Goal: Transaction & Acquisition: Book appointment/travel/reservation

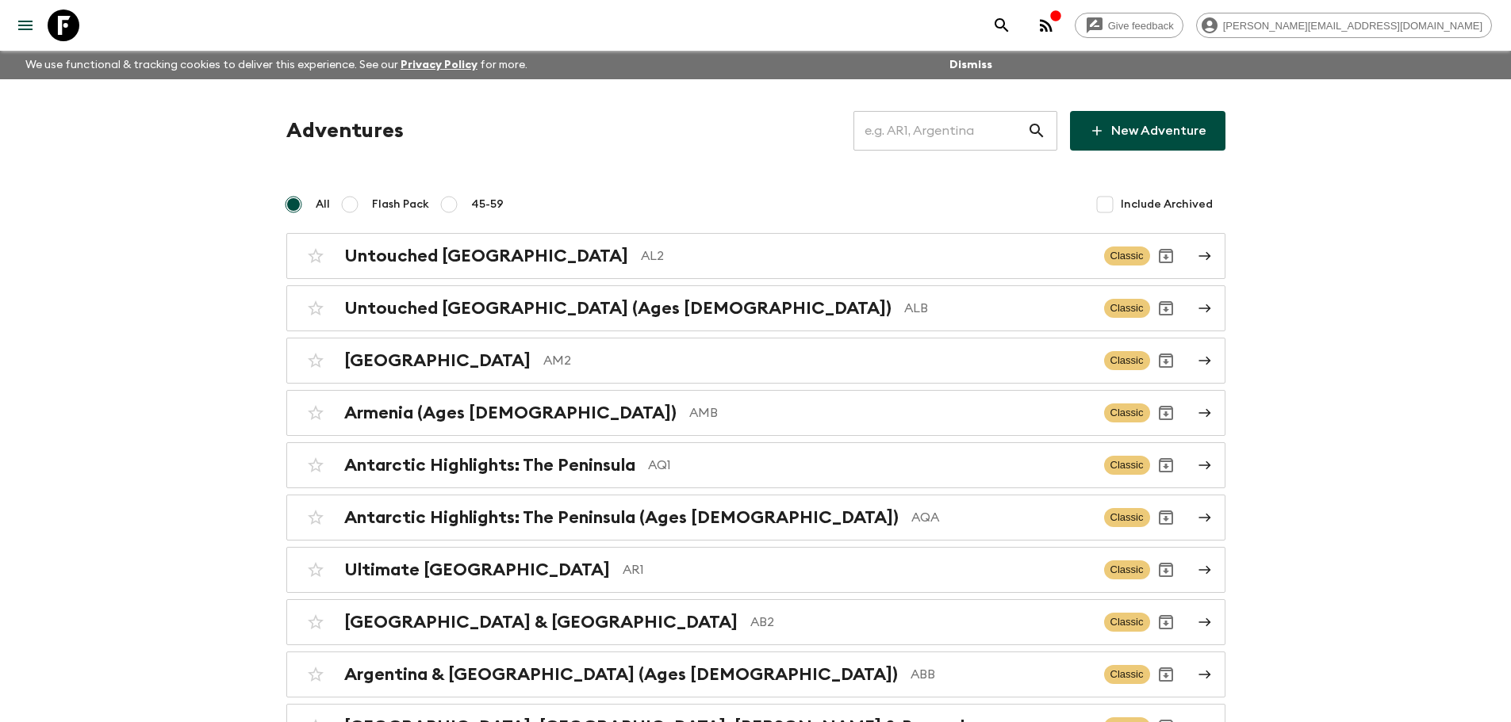
click at [890, 119] on input "text" at bounding box center [940, 131] width 174 height 44
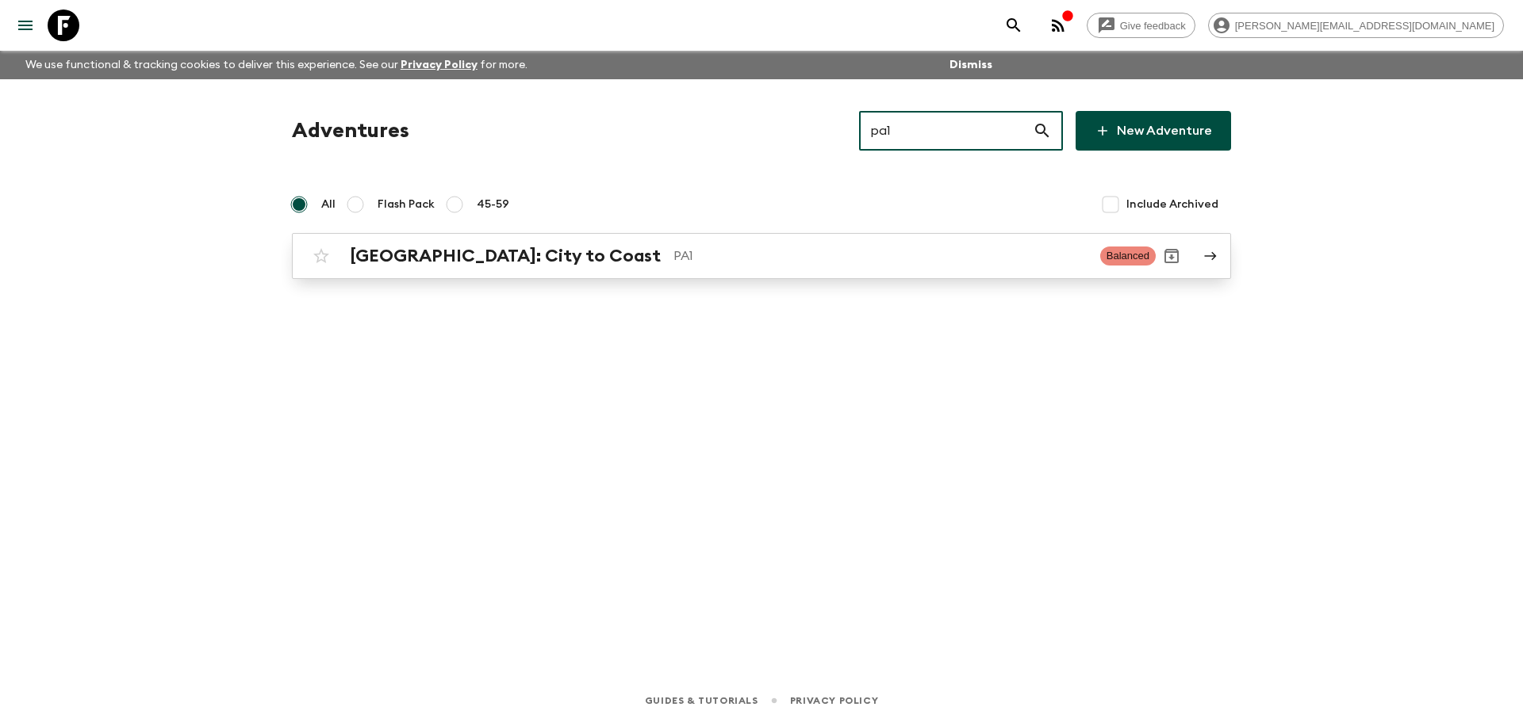
type input "pa1"
click at [634, 268] on div "[GEOGRAPHIC_DATA]: City to Coast PA1 Balanced" at bounding box center [730, 256] width 850 height 32
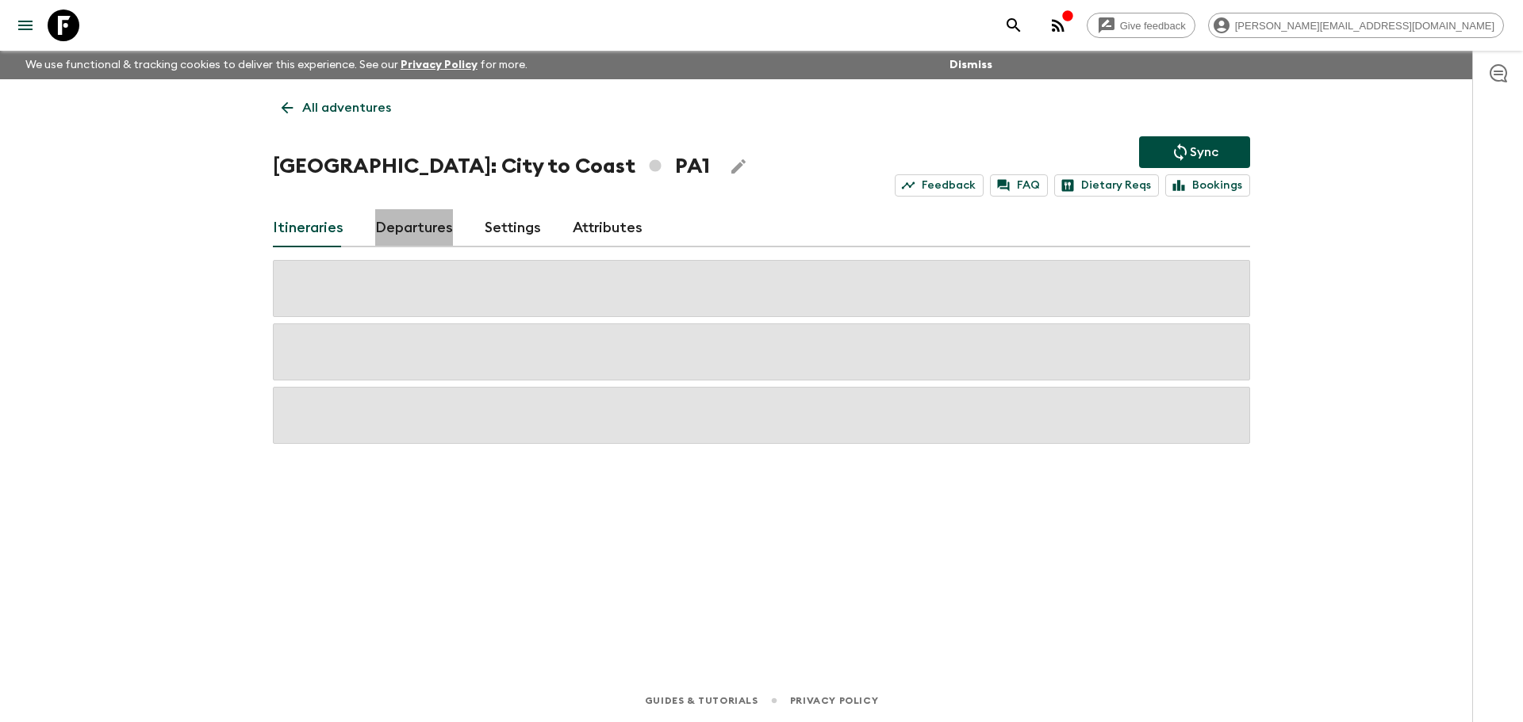
click at [437, 232] on link "Departures" at bounding box center [414, 228] width 78 height 38
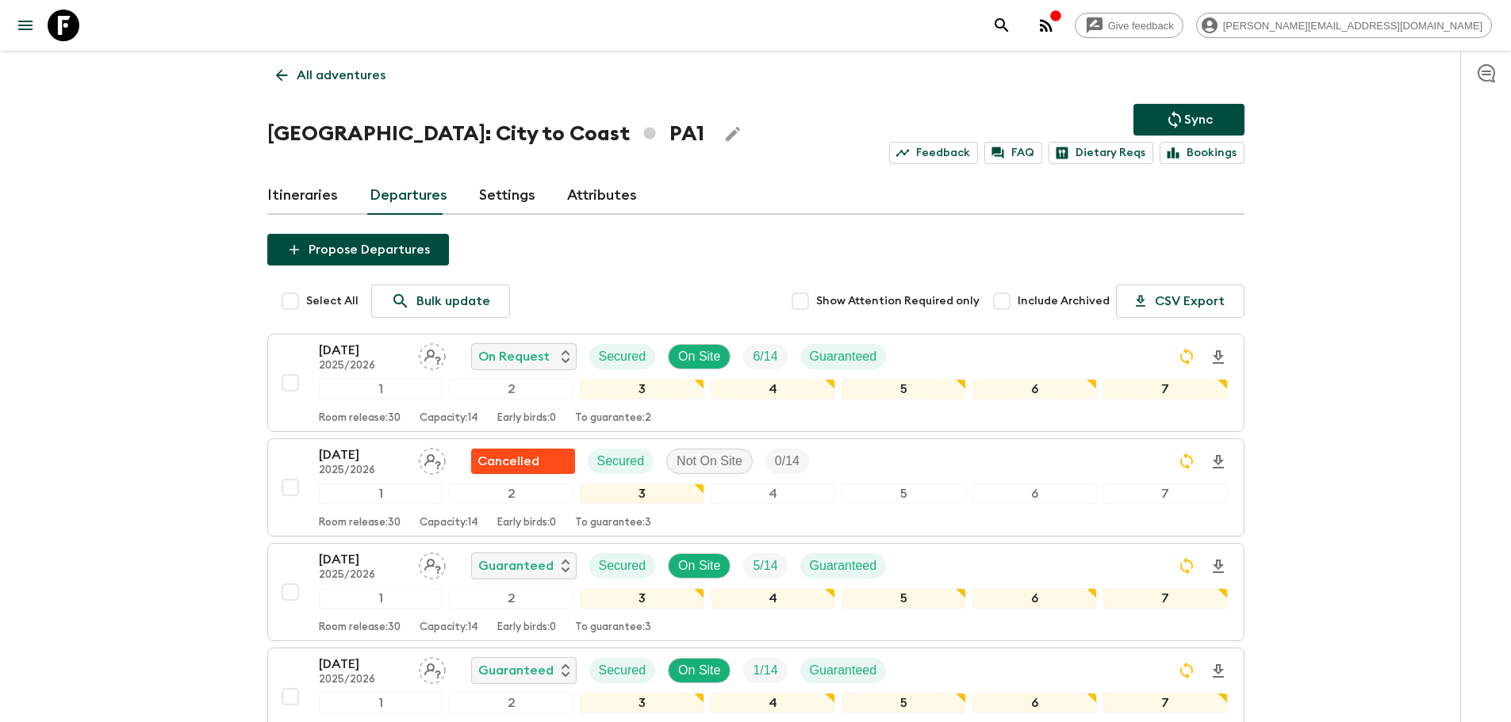
scroll to position [35, 0]
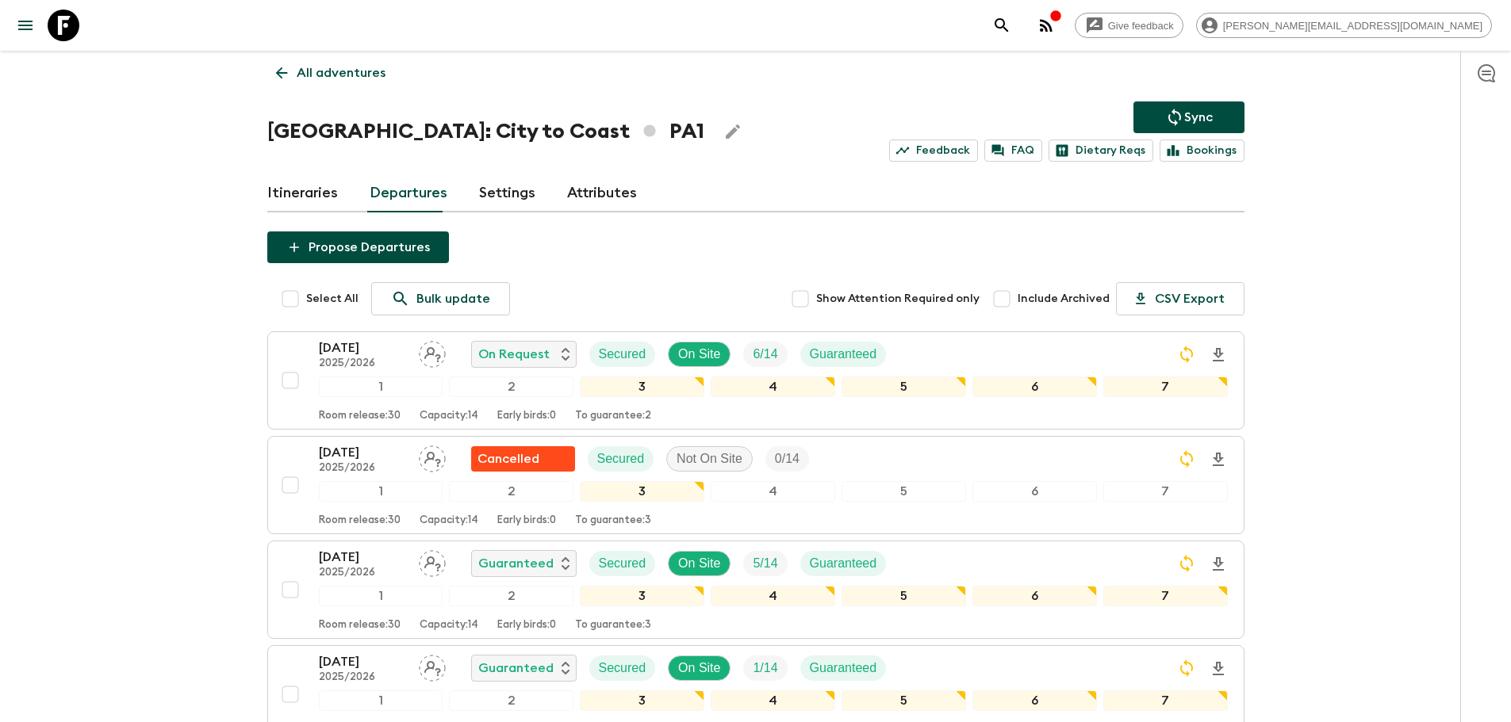
click at [68, 29] on icon at bounding box center [64, 26] width 32 height 32
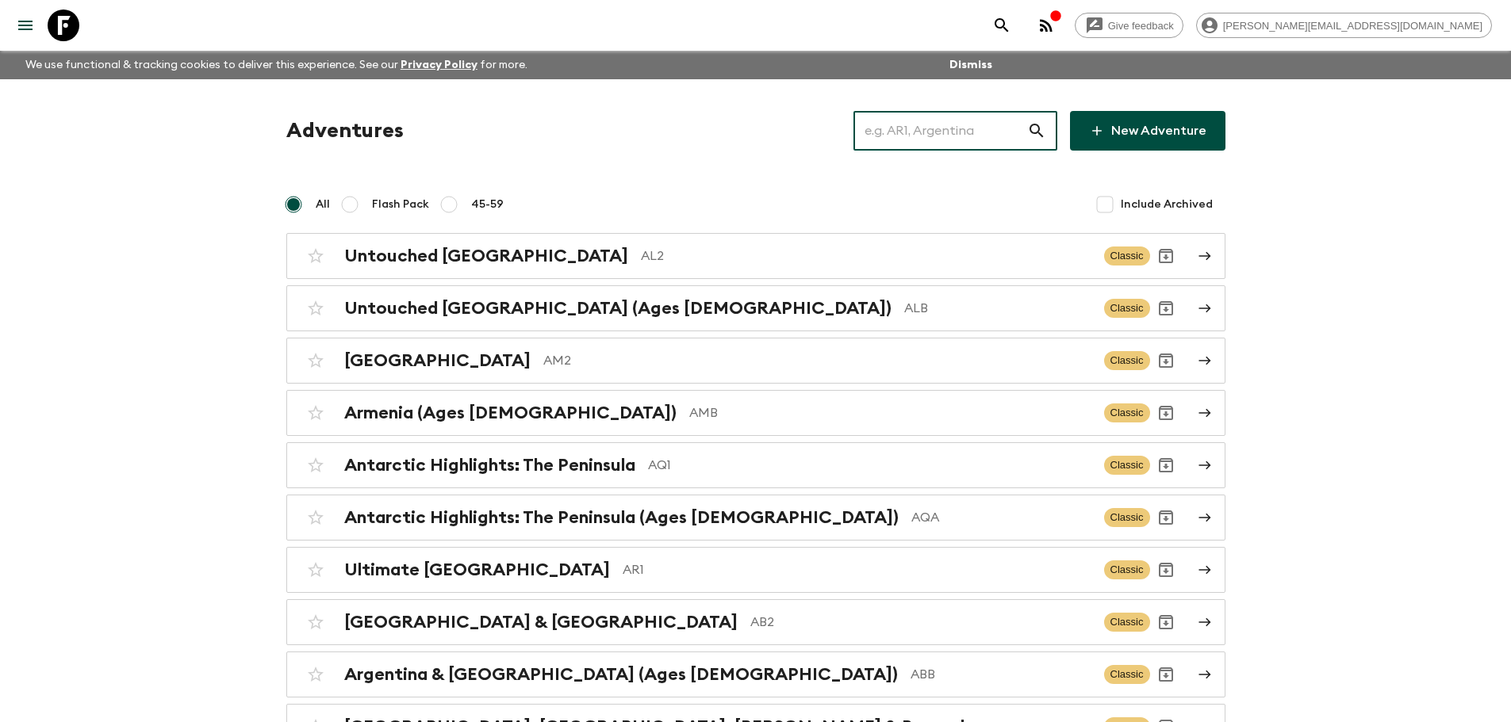
click at [979, 129] on input "text" at bounding box center [940, 131] width 174 height 44
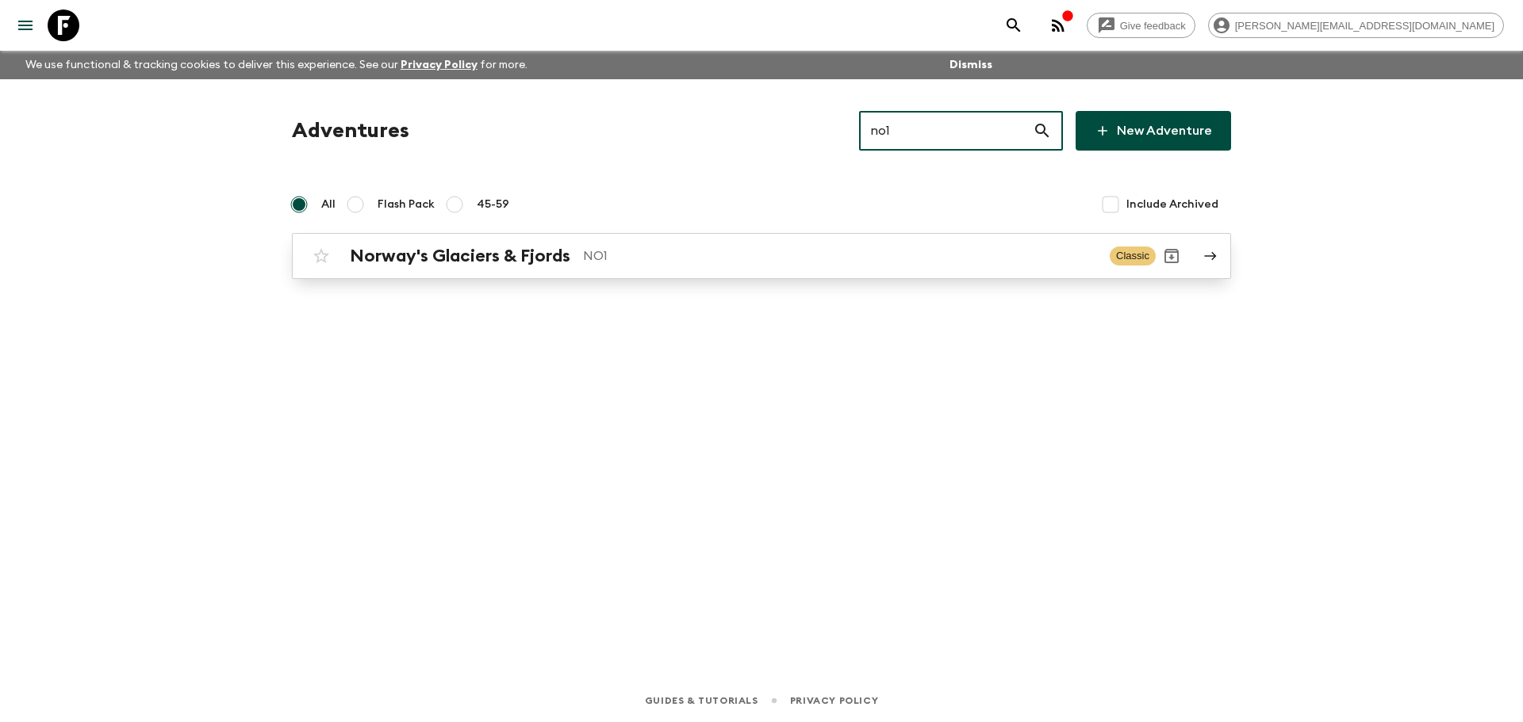
type input "no1"
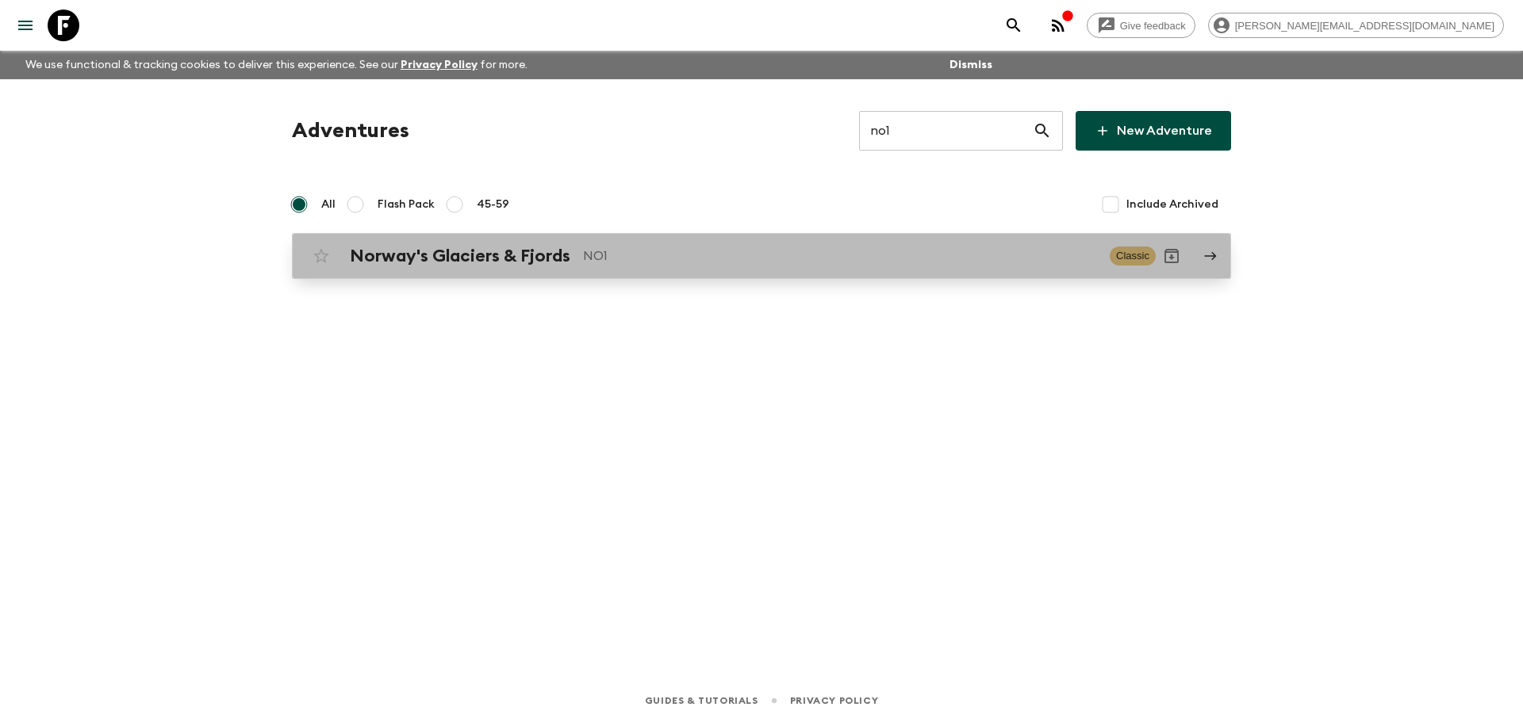
click at [750, 269] on div "Norway's Glaciers & Fjords NO1 Classic" at bounding box center [730, 256] width 850 height 32
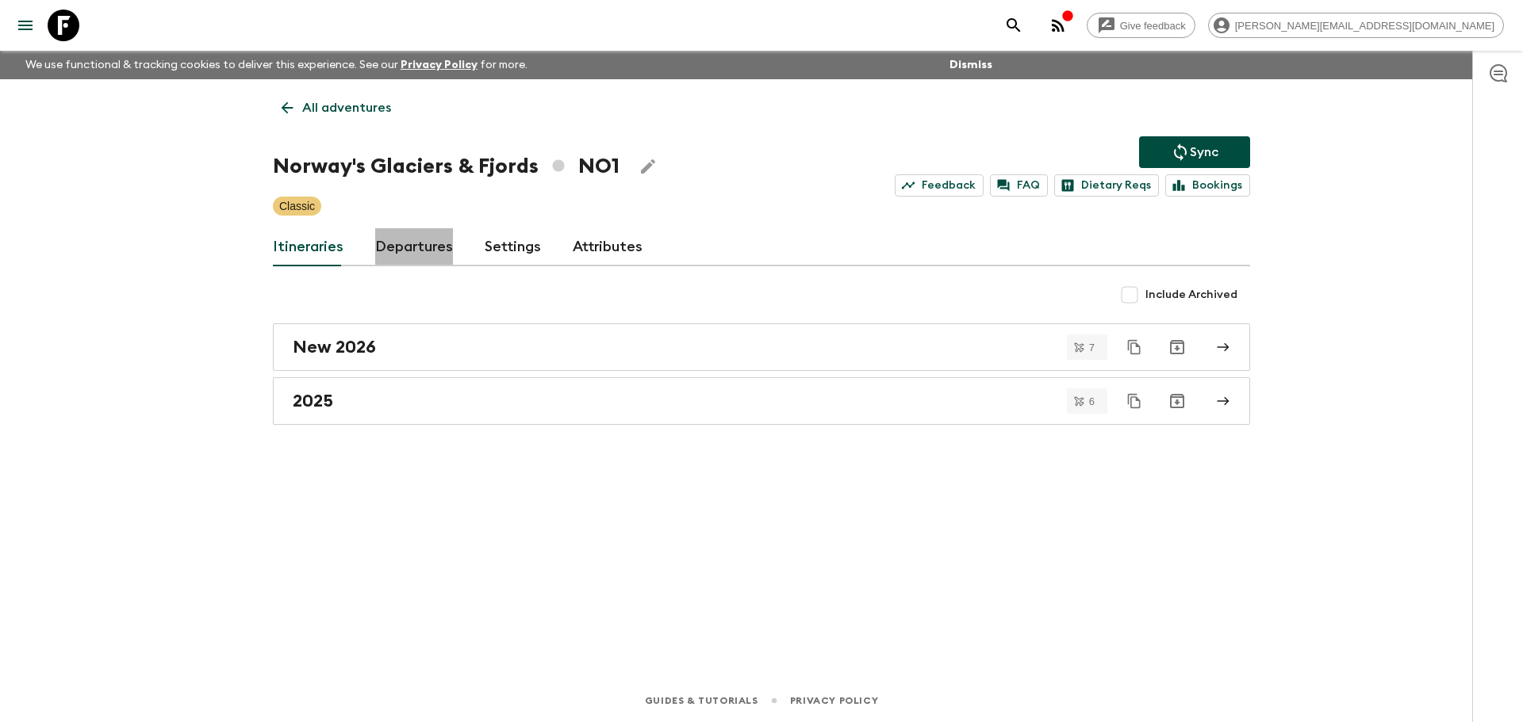
click at [407, 256] on link "Departures" at bounding box center [414, 247] width 78 height 38
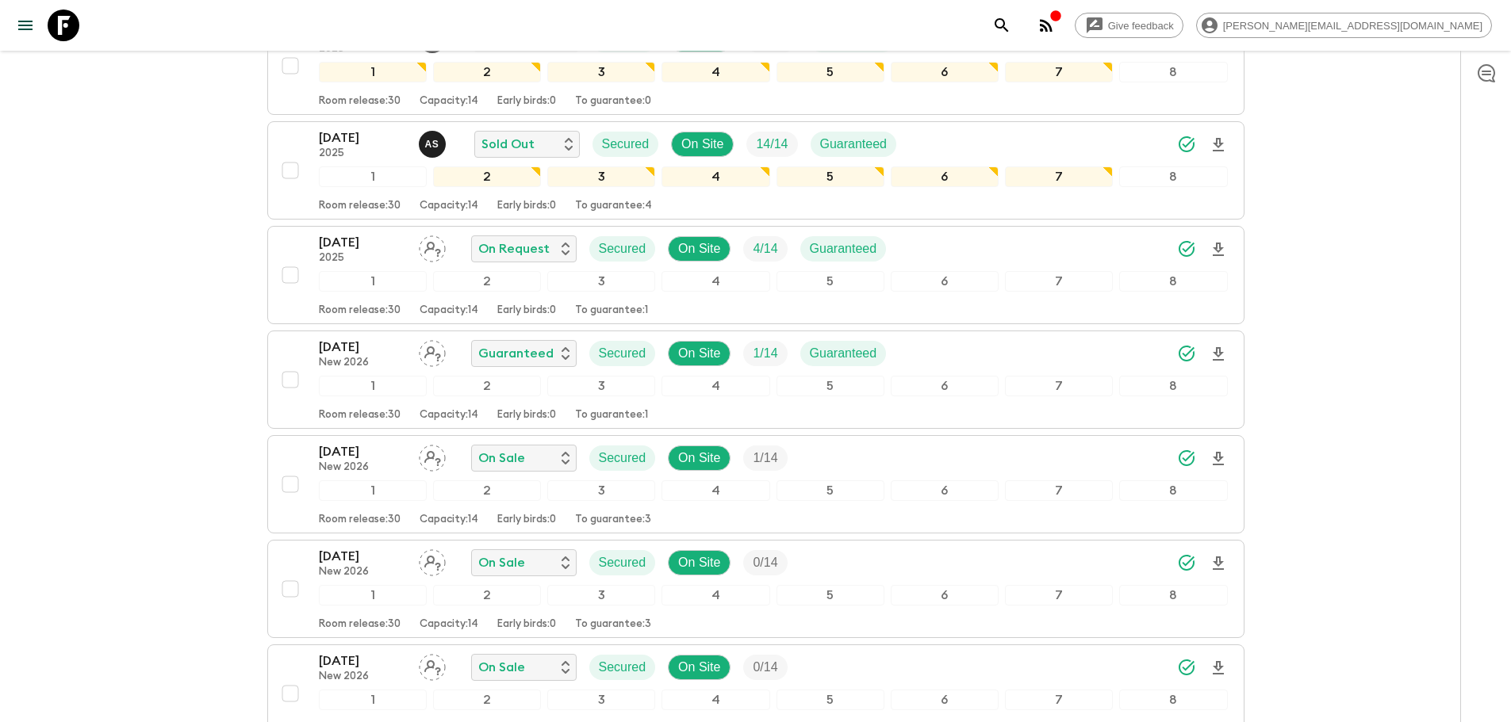
scroll to position [1419, 0]
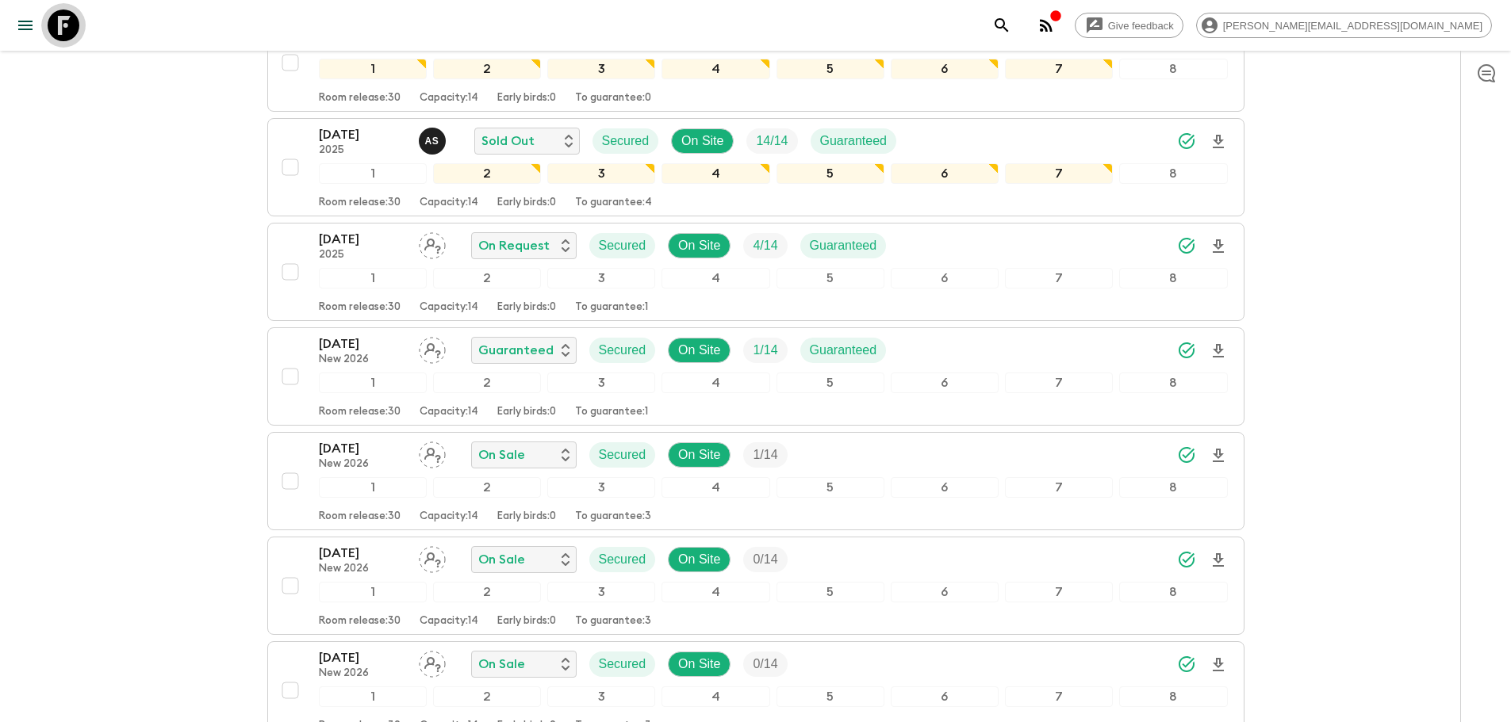
click at [63, 25] on icon at bounding box center [64, 26] width 32 height 32
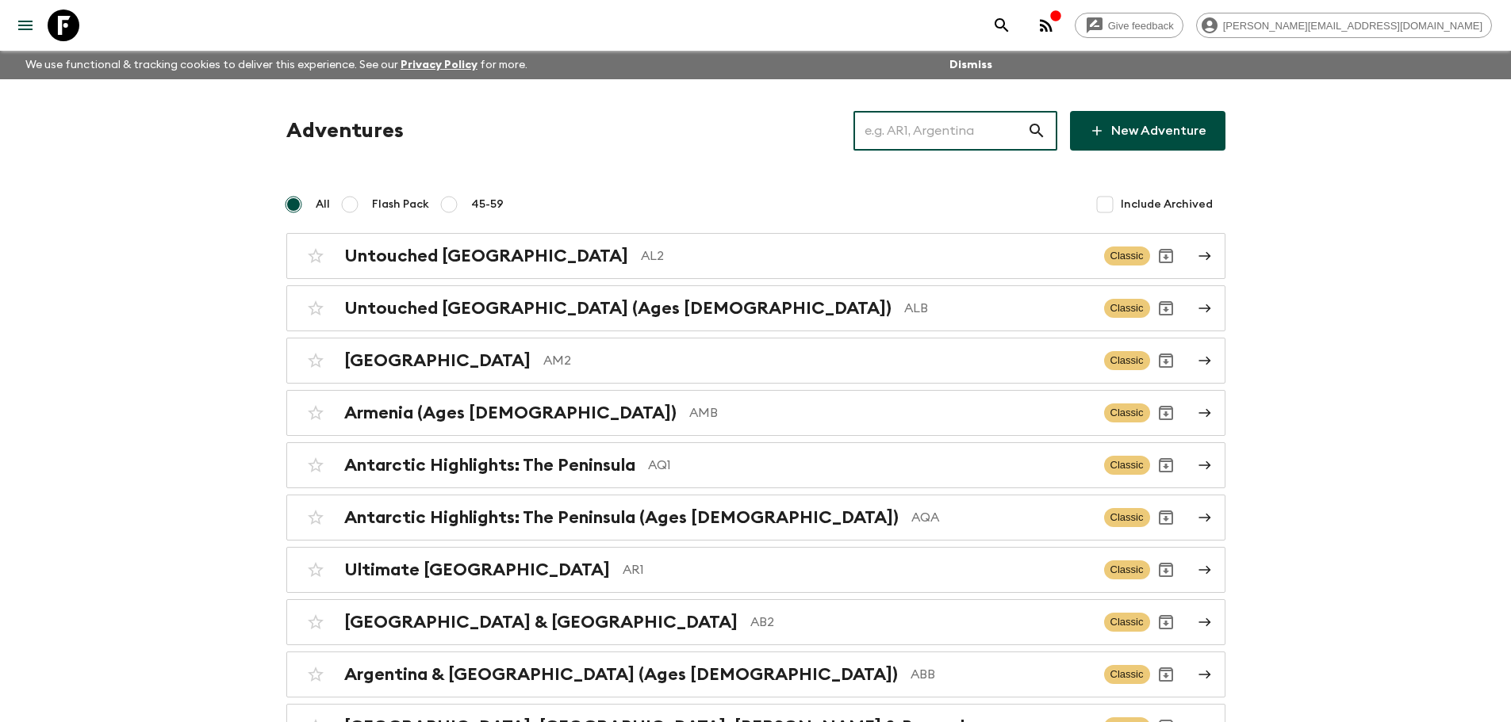
click at [893, 118] on input "text" at bounding box center [940, 131] width 174 height 44
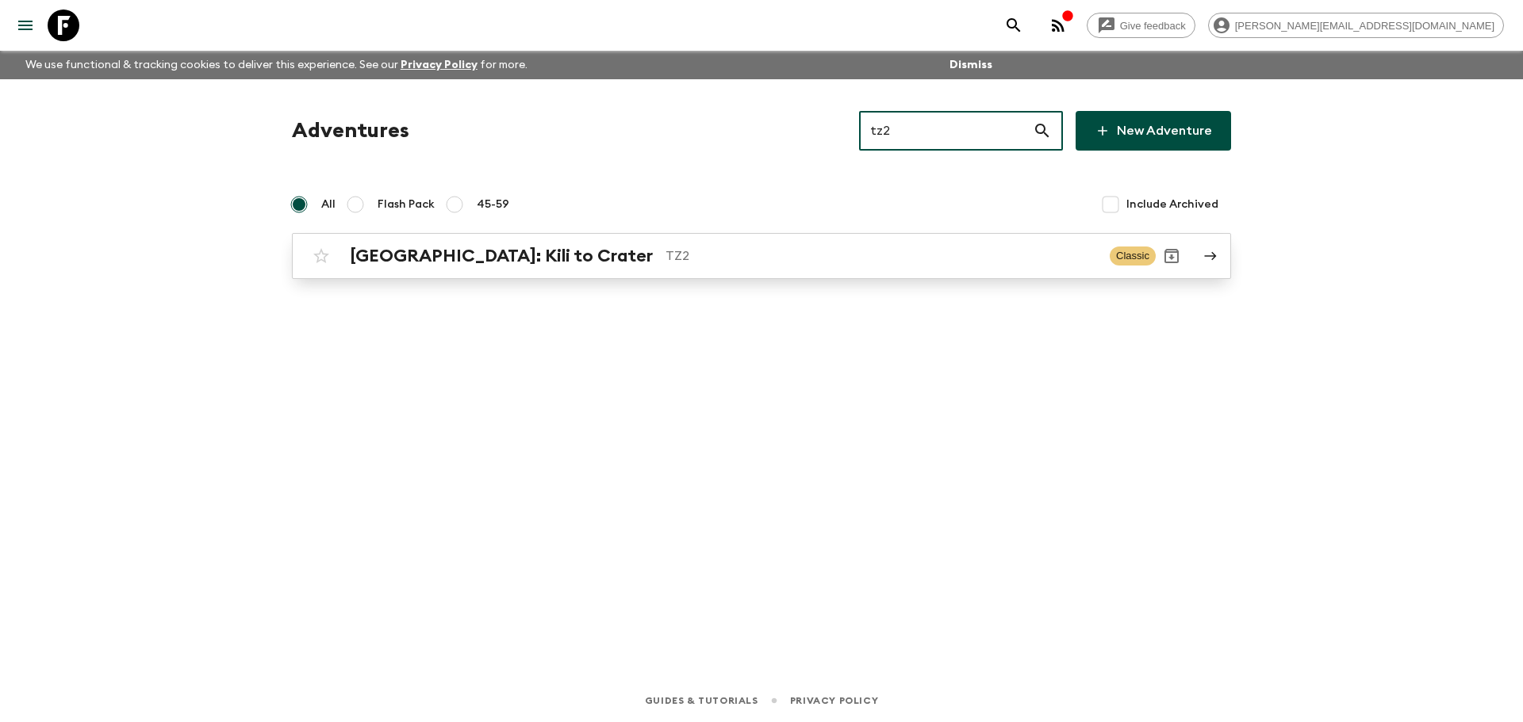
type input "tz2"
click at [665, 251] on p "TZ2" at bounding box center [880, 256] width 431 height 19
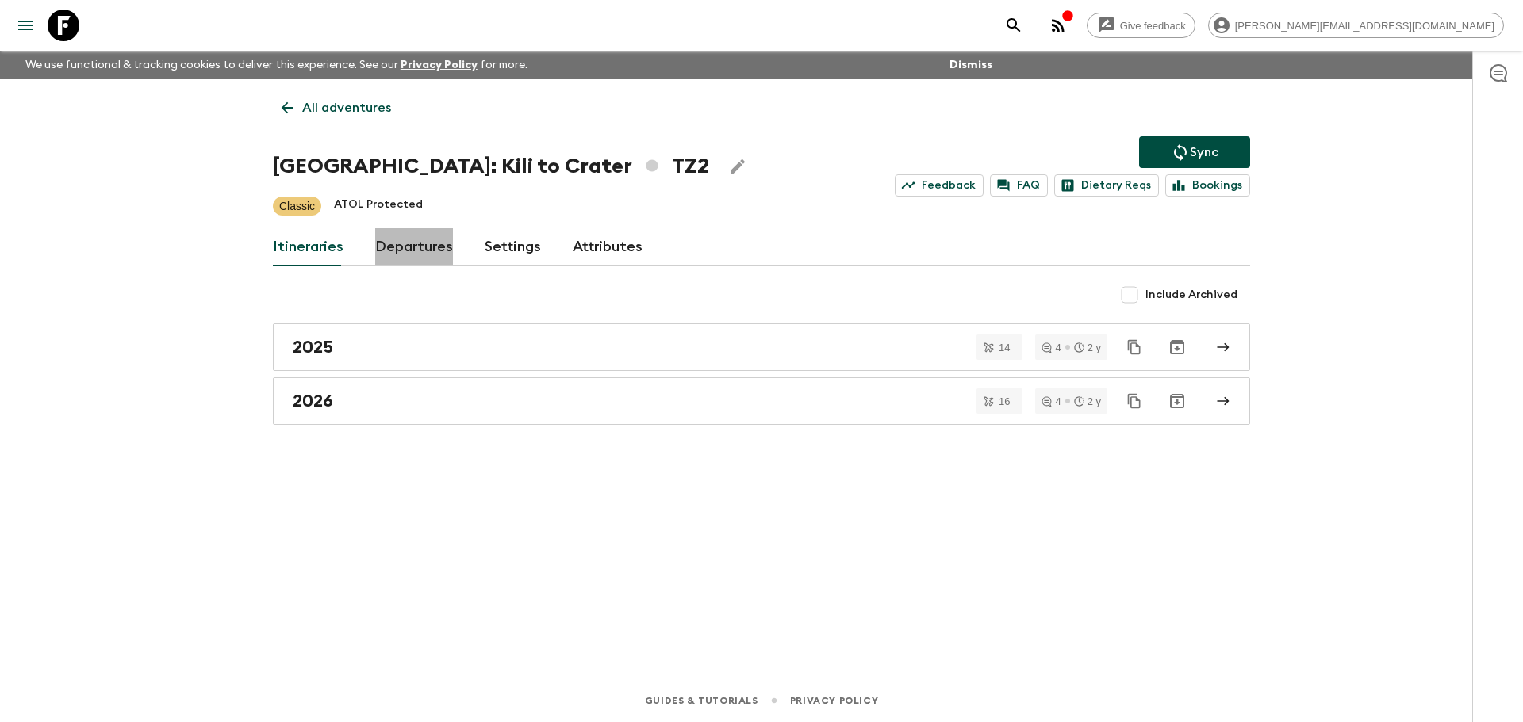
click at [431, 254] on link "Departures" at bounding box center [414, 247] width 78 height 38
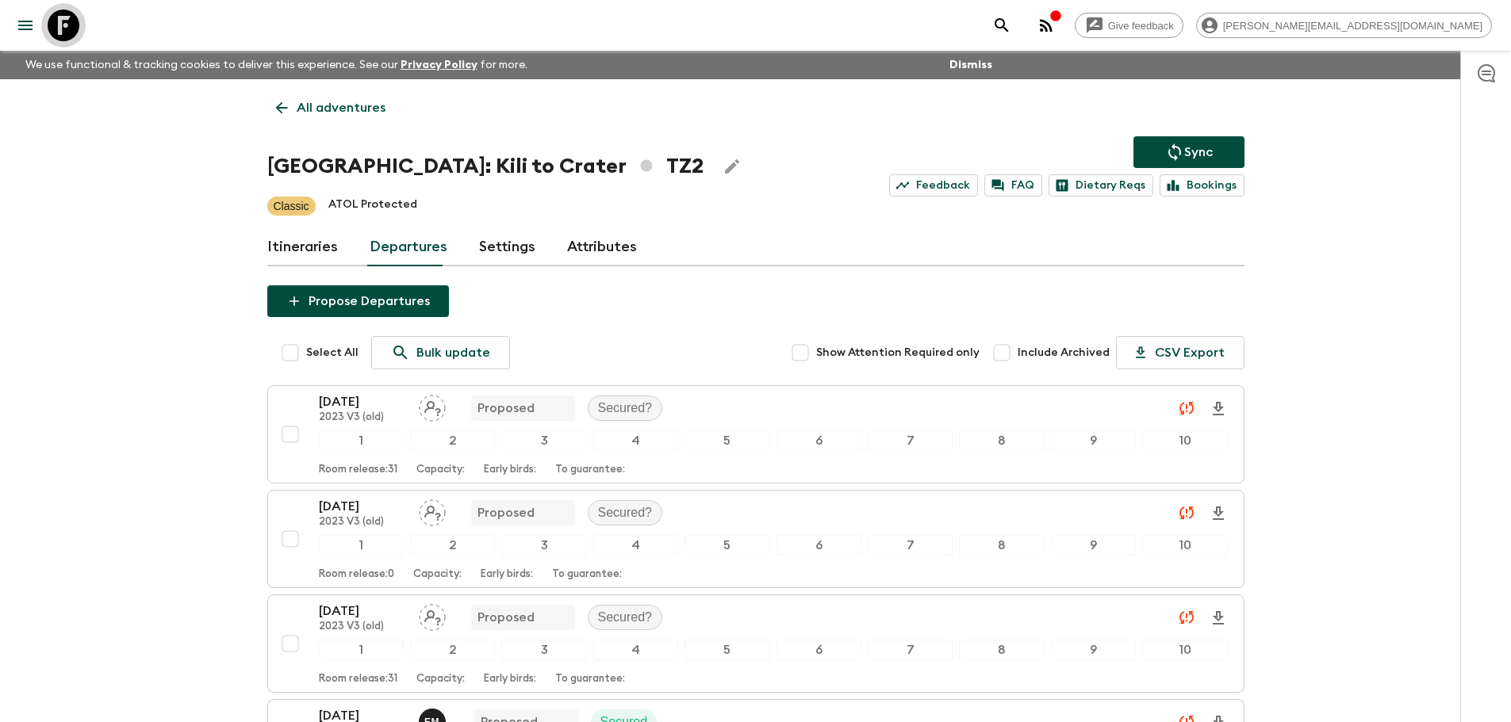
click at [75, 32] on icon at bounding box center [64, 26] width 32 height 32
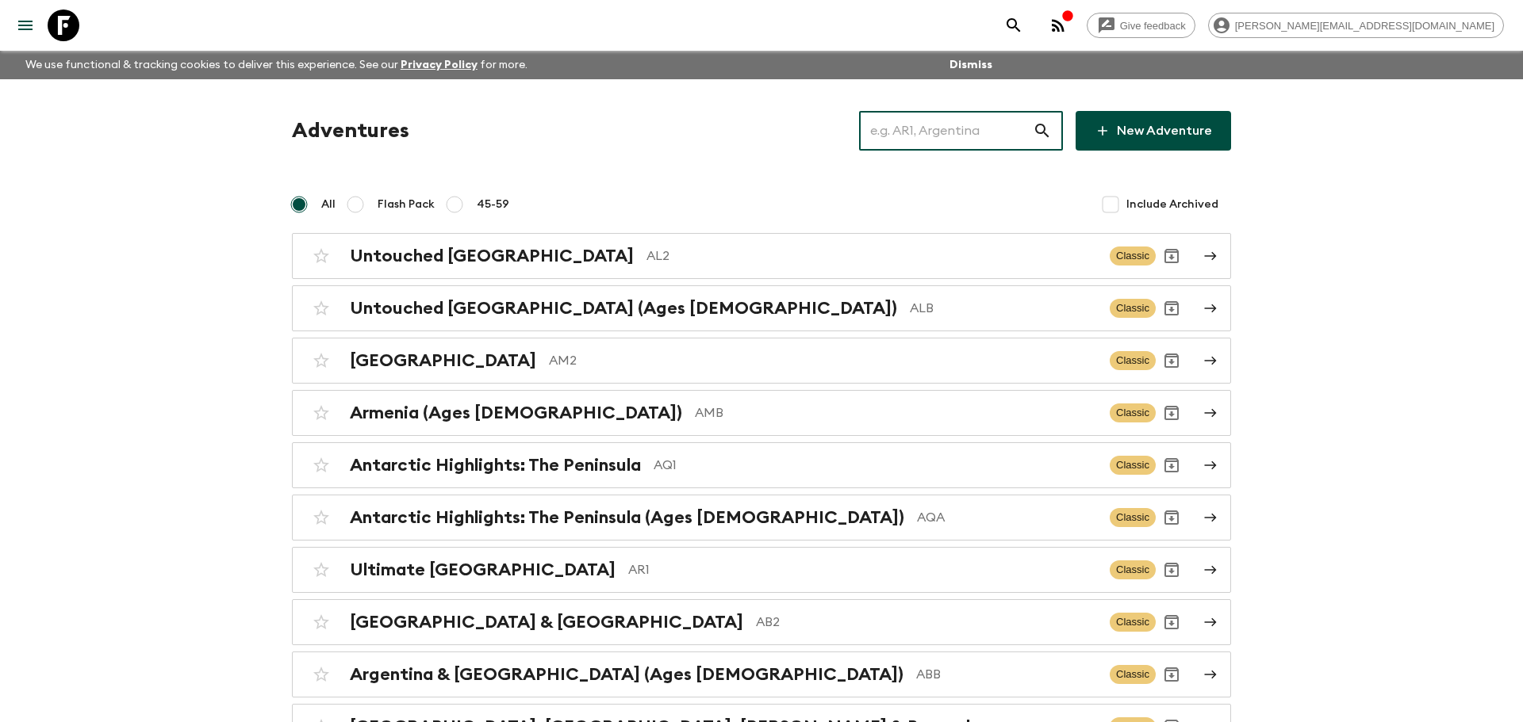
click at [892, 133] on input "text" at bounding box center [946, 131] width 174 height 44
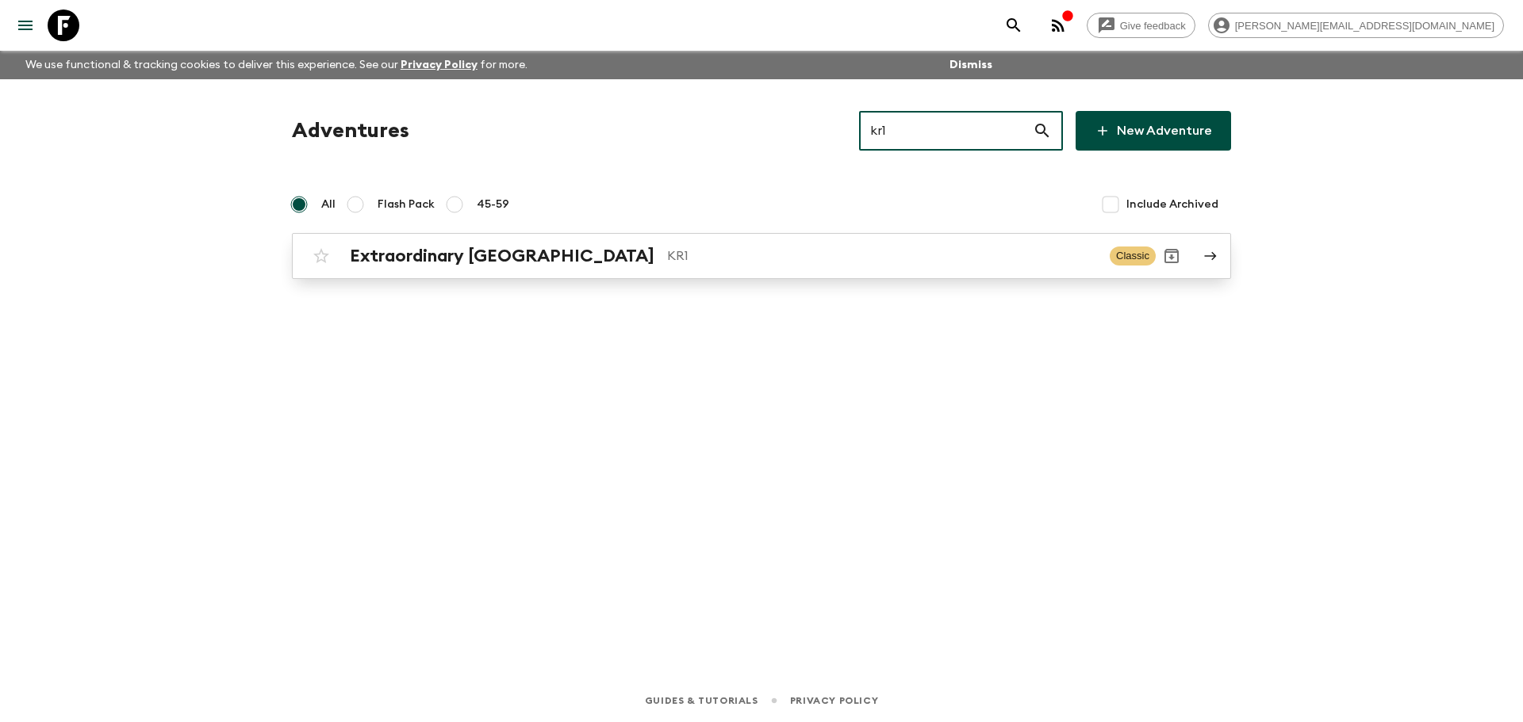
type input "kr1"
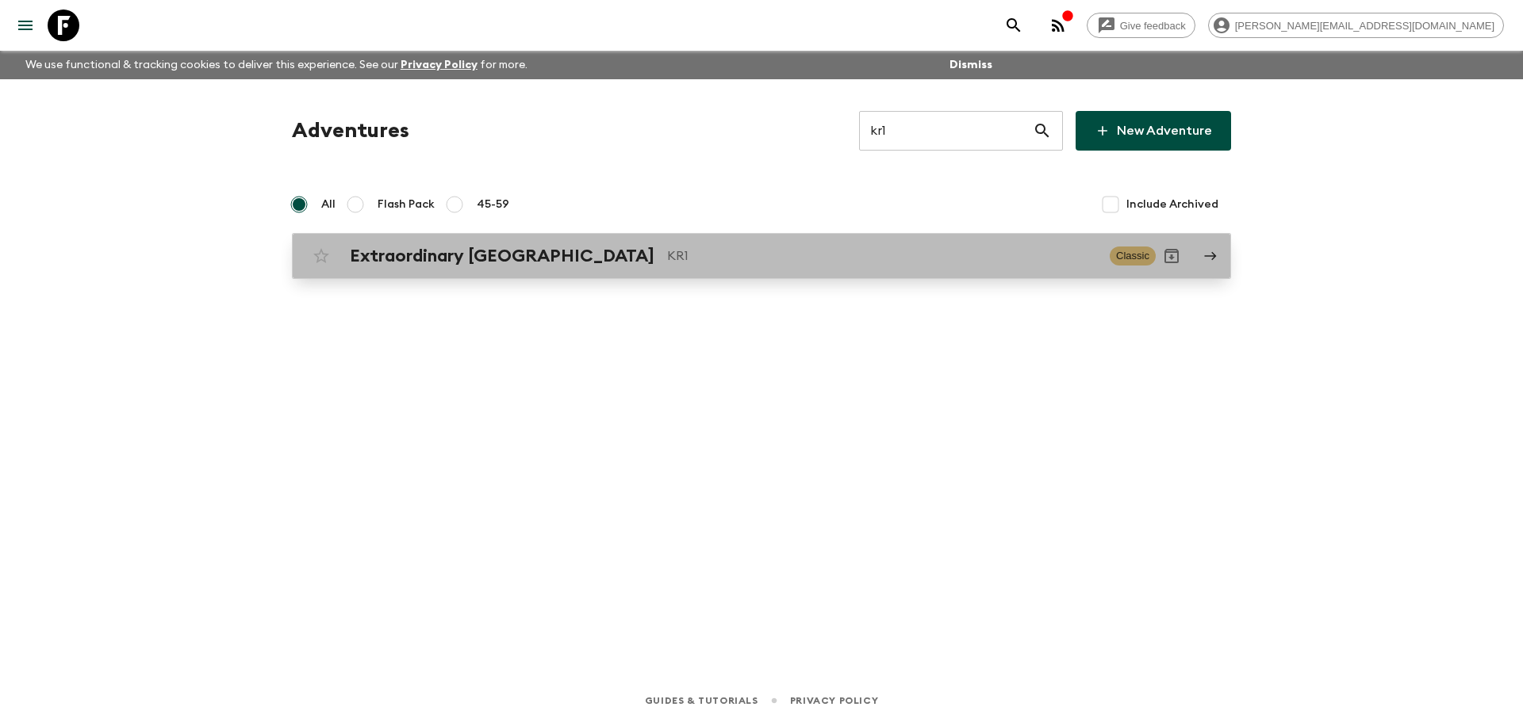
click at [738, 259] on p "KR1" at bounding box center [882, 256] width 430 height 19
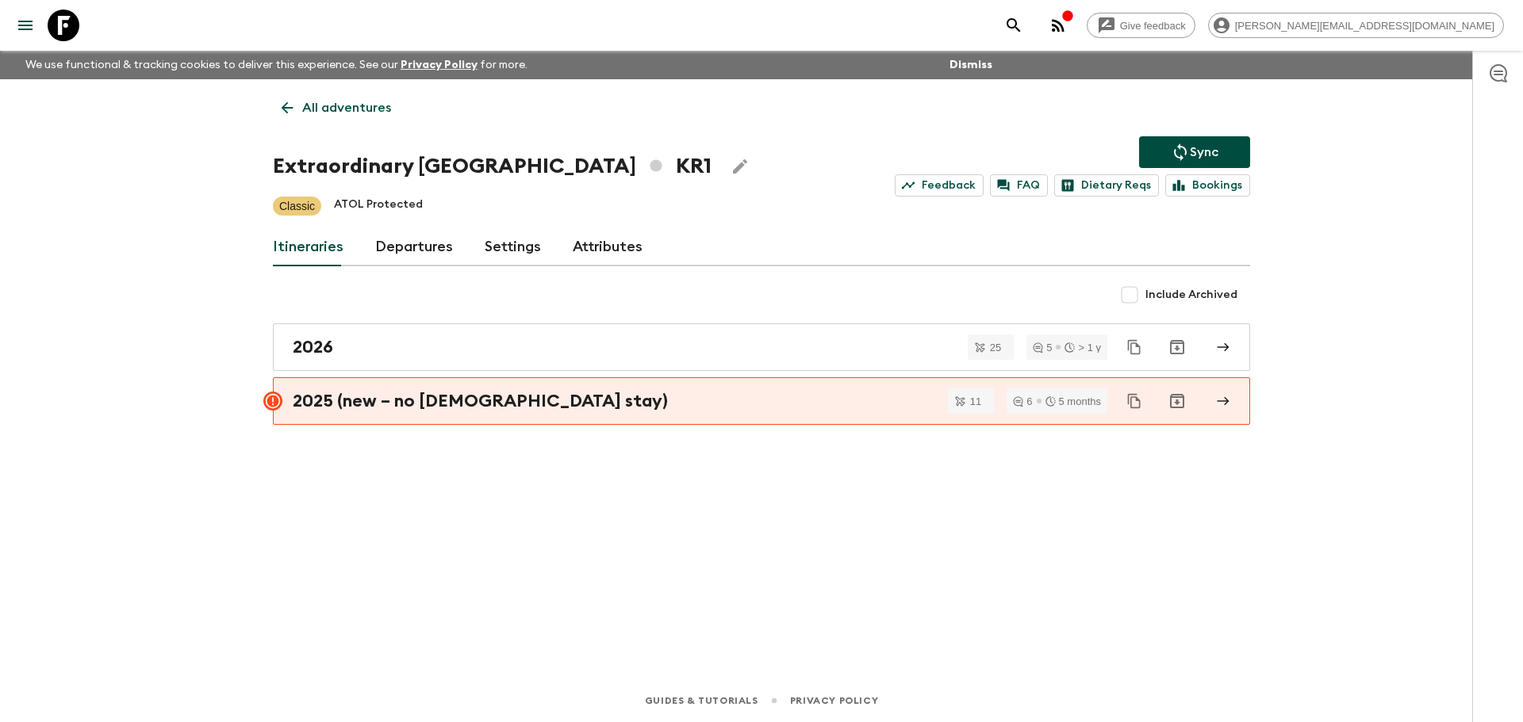
click at [391, 236] on link "Departures" at bounding box center [414, 247] width 78 height 38
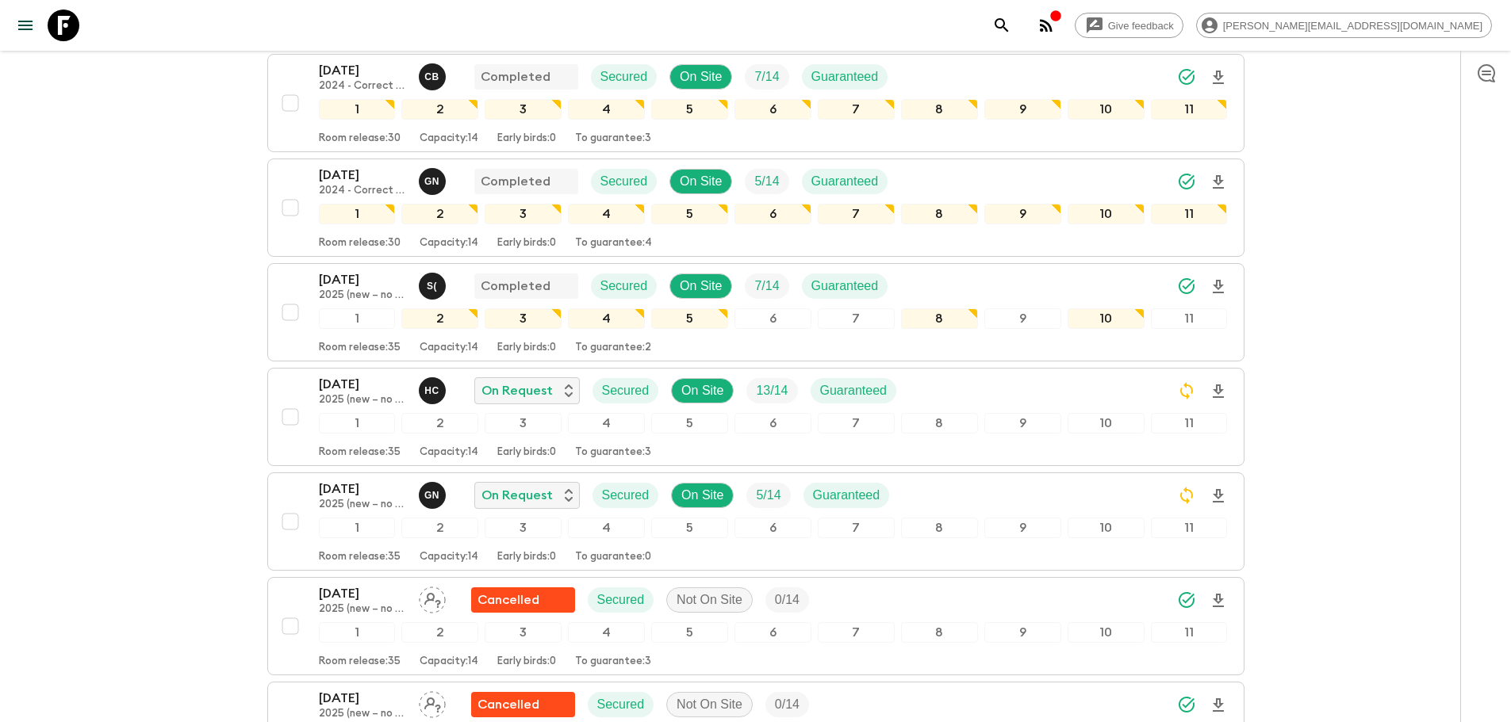
scroll to position [2358, 0]
